Goal: Check status: Check status

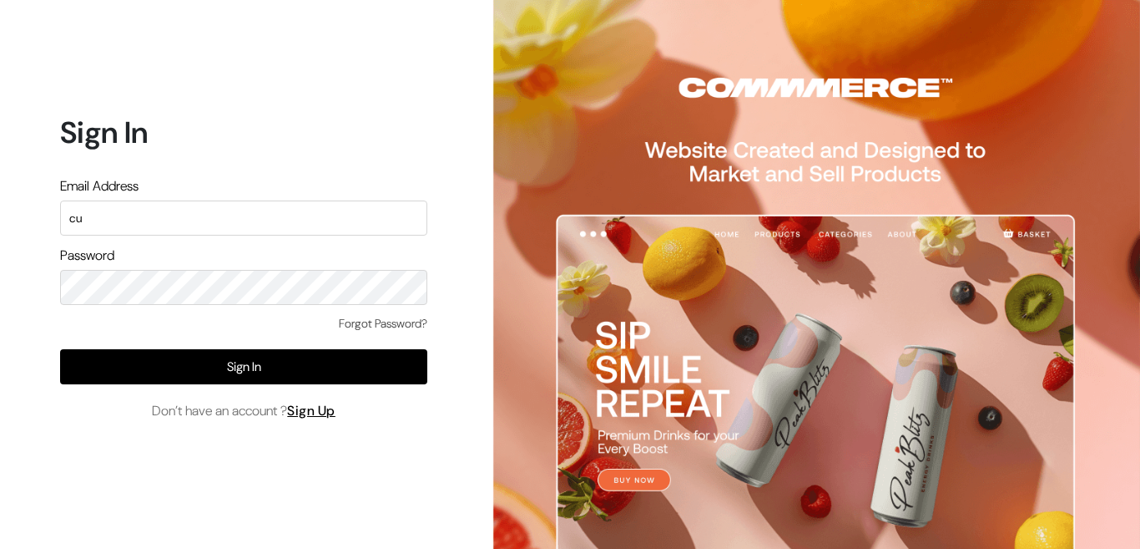
type input "c"
click at [260, 220] on input "text" at bounding box center [243, 217] width 367 height 35
paste input "[EMAIL_ADDRESS][DOMAIN_NAME]"
type input "[EMAIL_ADDRESS][DOMAIN_NAME]"
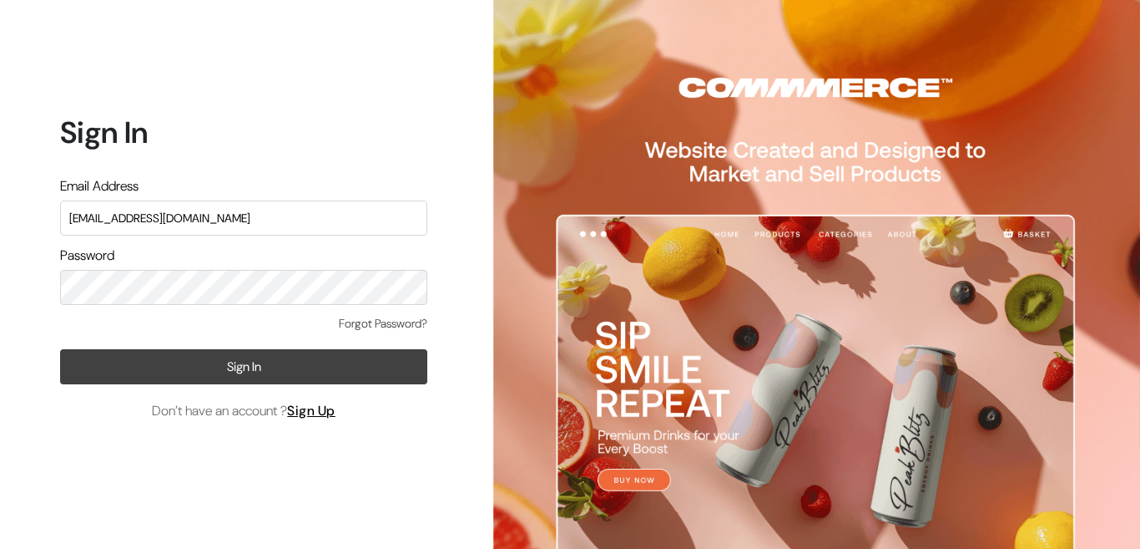
click at [271, 377] on button "Sign In" at bounding box center [243, 366] width 367 height 35
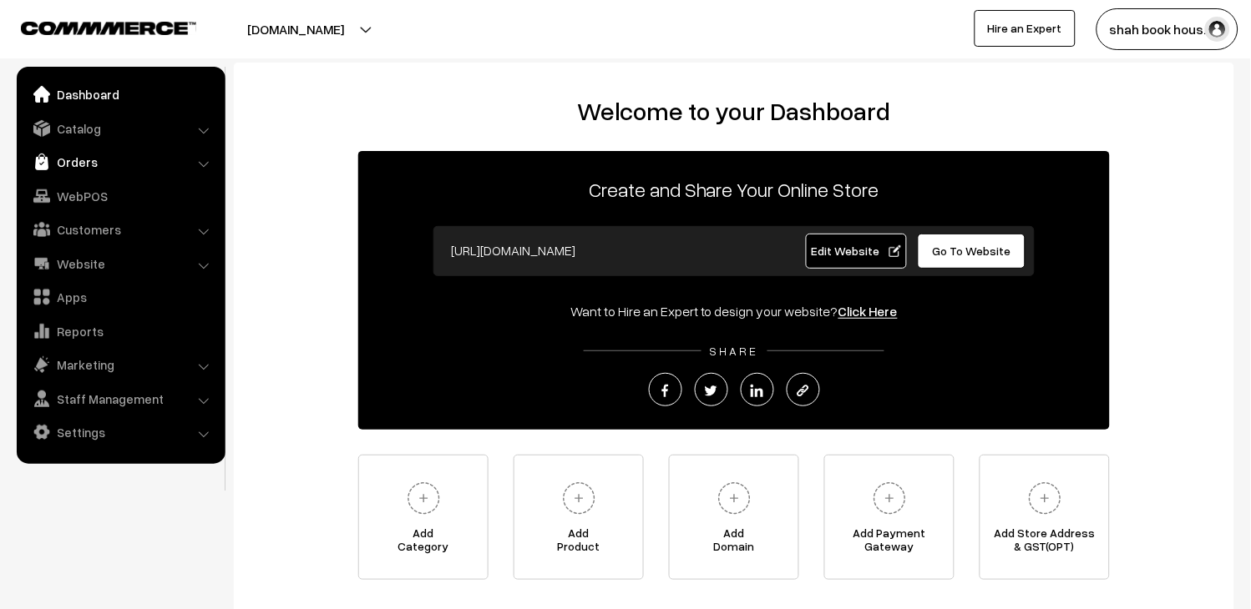
click at [67, 156] on link "Orders" at bounding box center [120, 162] width 199 height 30
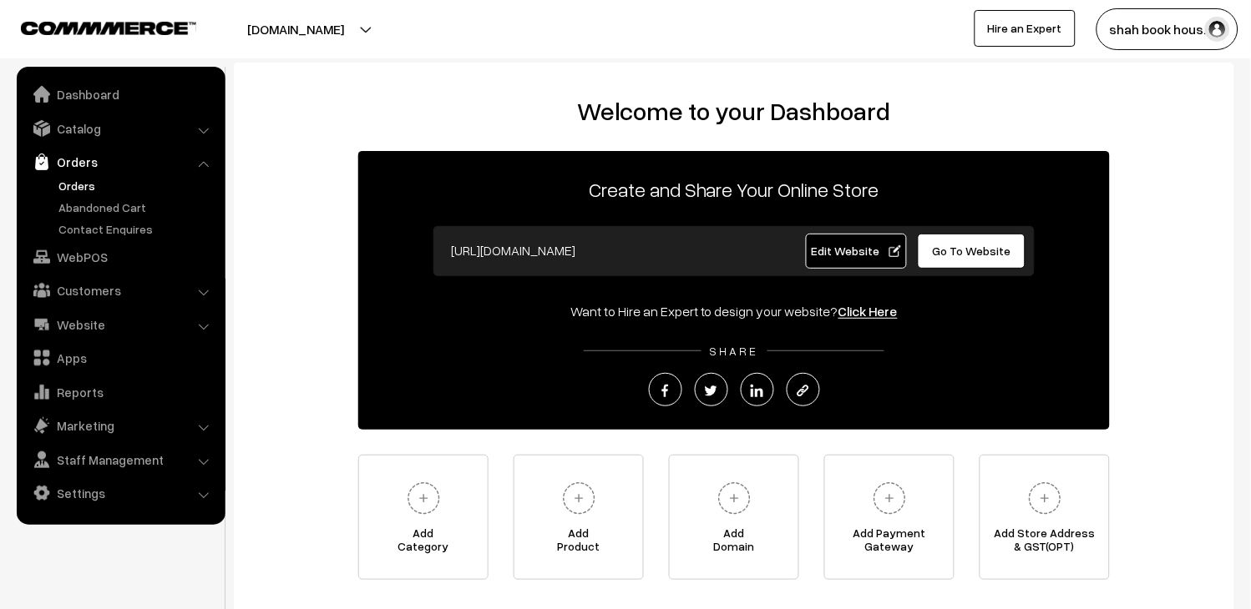
click at [88, 190] on link "Orders" at bounding box center [136, 186] width 165 height 18
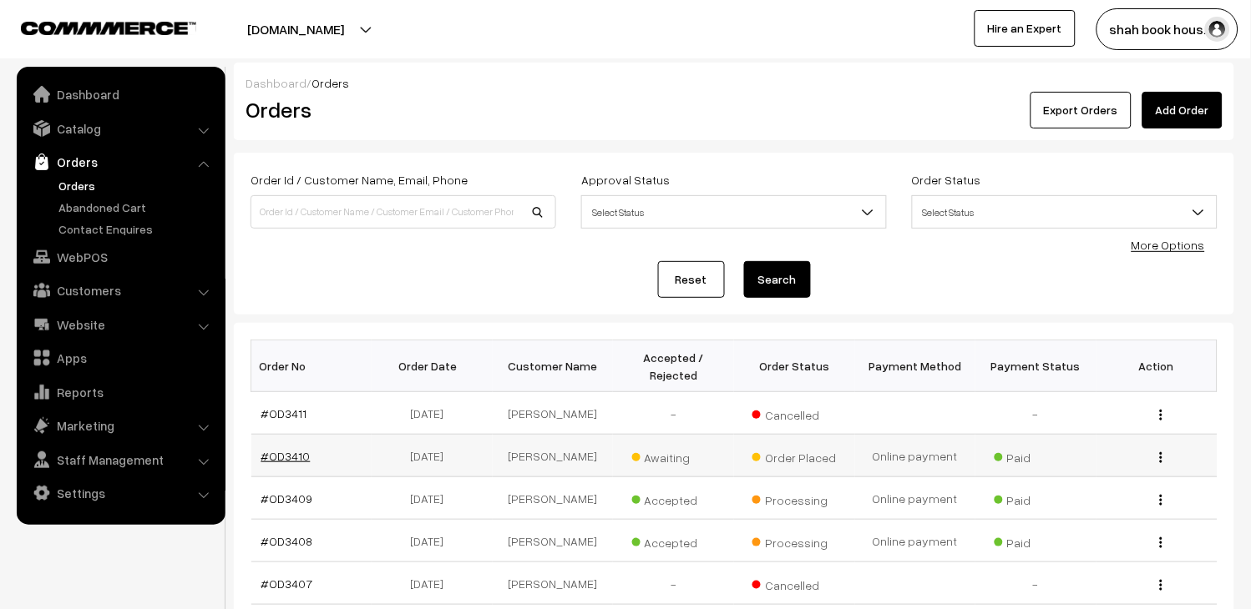
click at [277, 459] on link "#OD3410" at bounding box center [285, 456] width 49 height 14
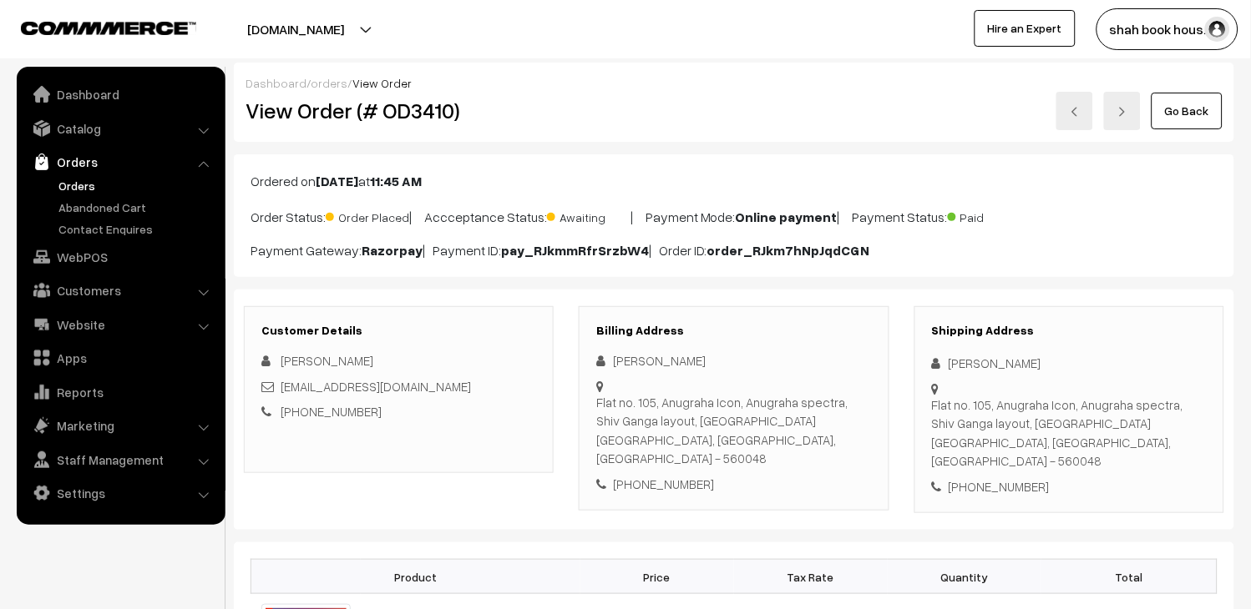
click at [78, 185] on link "Orders" at bounding box center [136, 186] width 165 height 18
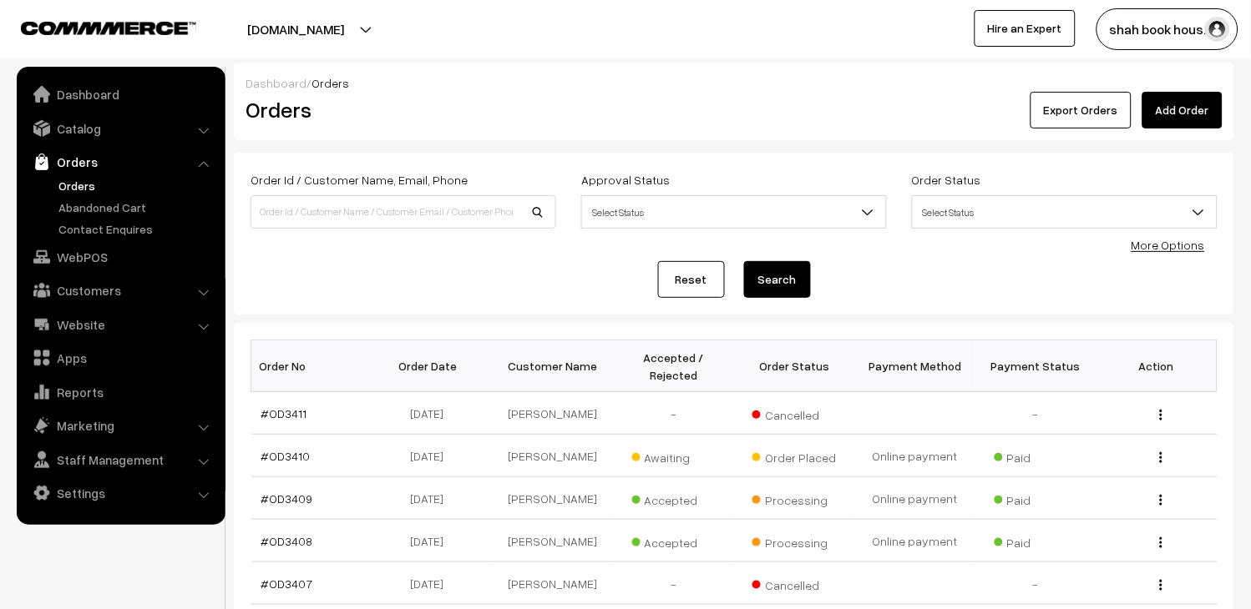
click at [88, 178] on link "Orders" at bounding box center [136, 186] width 165 height 18
